Goal: Understand process/instructions: Learn how to perform a task or action

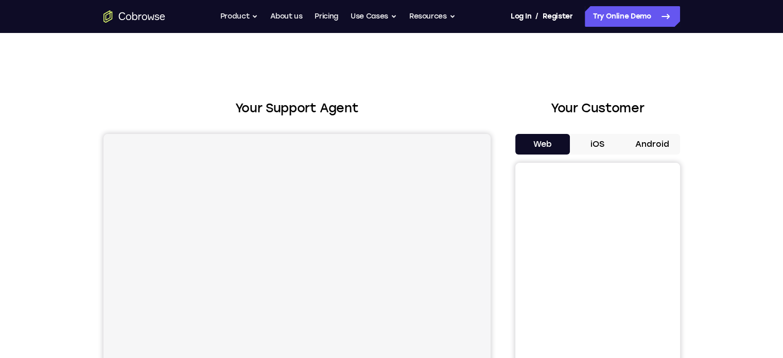
click at [596, 144] on button "iOS" at bounding box center [597, 144] width 55 height 21
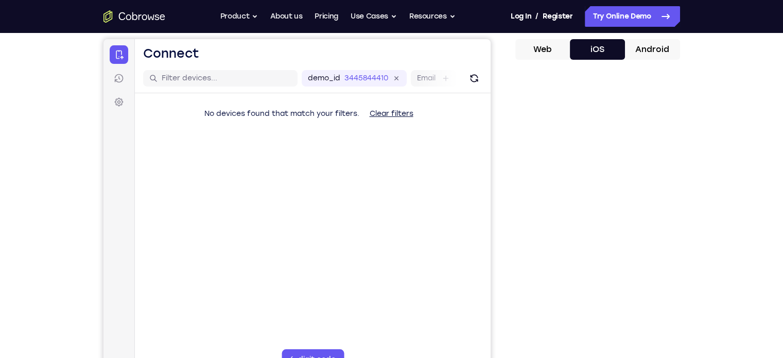
scroll to position [115, 0]
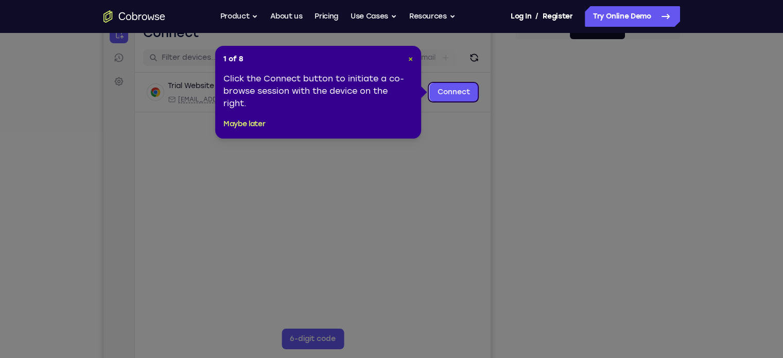
click at [409, 59] on span "×" at bounding box center [410, 59] width 5 height 9
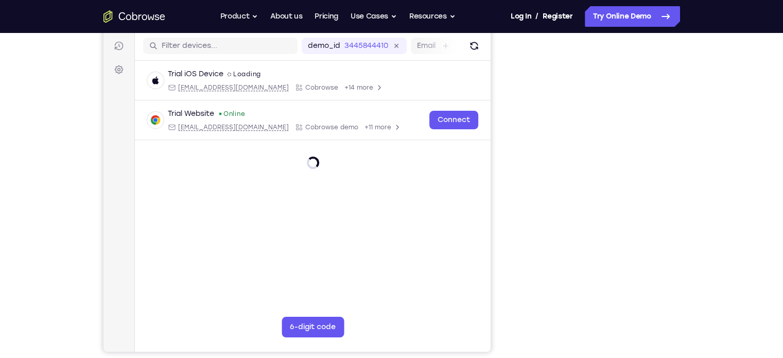
scroll to position [127, 0]
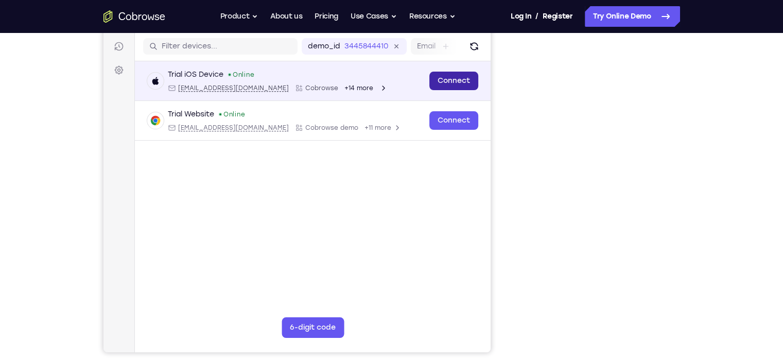
click at [451, 83] on link "Connect" at bounding box center [453, 81] width 49 height 19
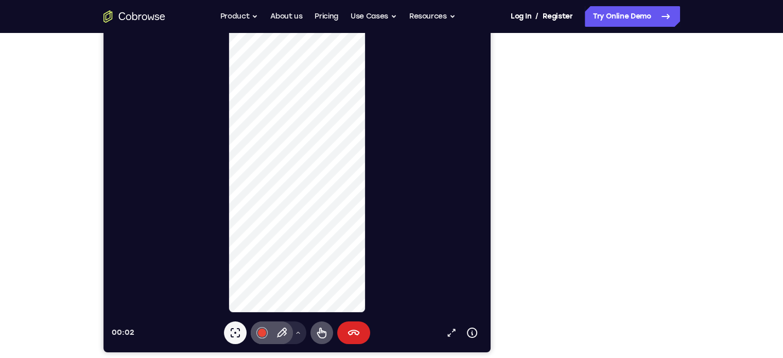
click at [359, 330] on button "End session" at bounding box center [353, 332] width 33 height 23
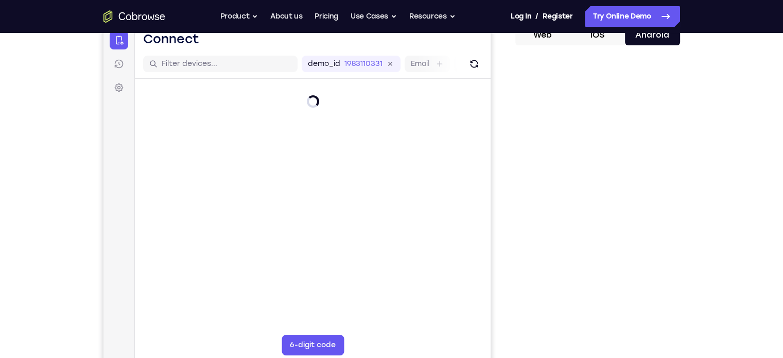
scroll to position [119, 0]
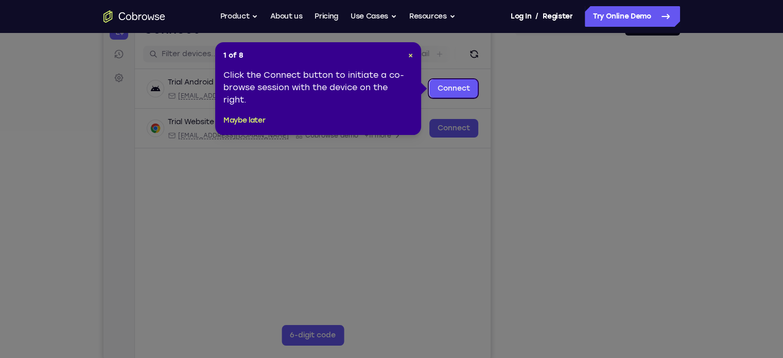
click at [413, 53] on div "1 of 8 × Click the Connect button to initiate a co-browse session with the devi…" at bounding box center [318, 88] width 206 height 93
click at [410, 55] on span "×" at bounding box center [410, 55] width 5 height 9
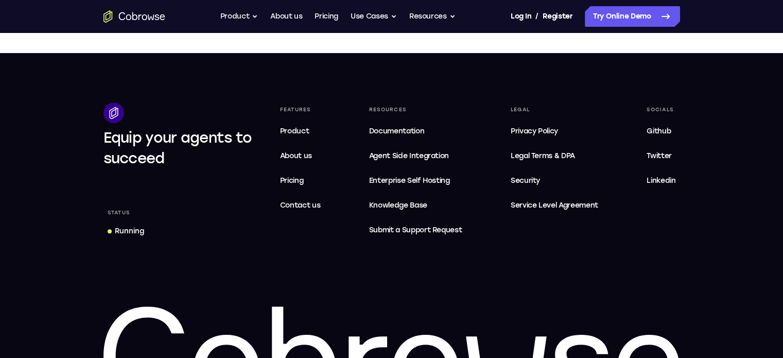
scroll to position [757, 0]
